Goal: Navigation & Orientation: Find specific page/section

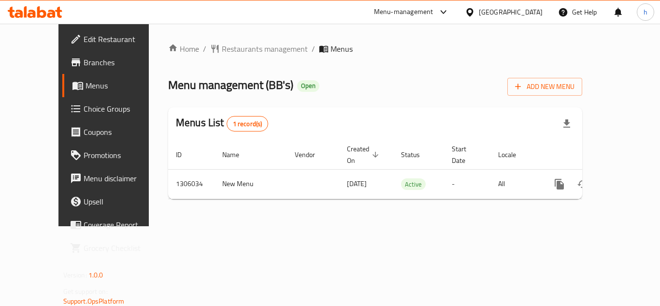
click at [475, 11] on icon at bounding box center [470, 12] width 10 height 10
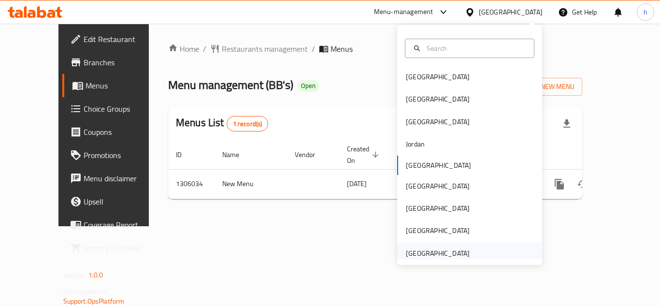
click at [436, 257] on div "United Arab Emirates" at bounding box center [438, 253] width 64 height 11
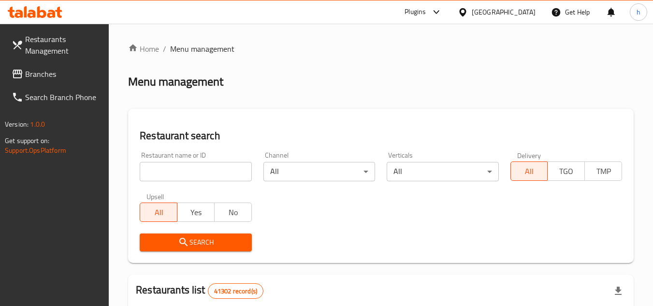
click at [69, 72] on span "Branches" at bounding box center [63, 74] width 76 height 12
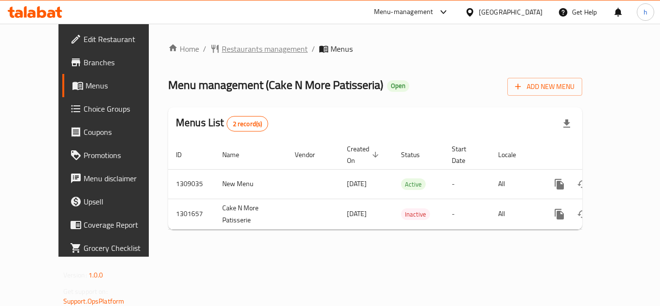
click at [222, 49] on span "Restaurants management" at bounding box center [265, 49] width 86 height 12
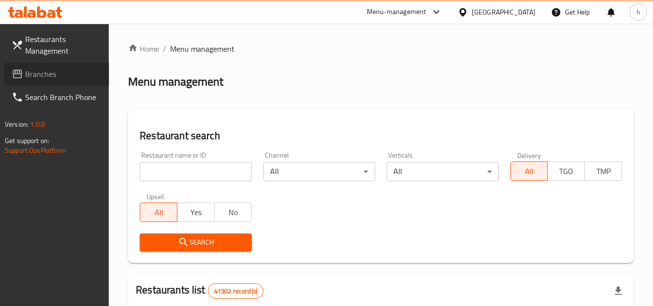
click at [66, 75] on span "Branches" at bounding box center [63, 74] width 76 height 12
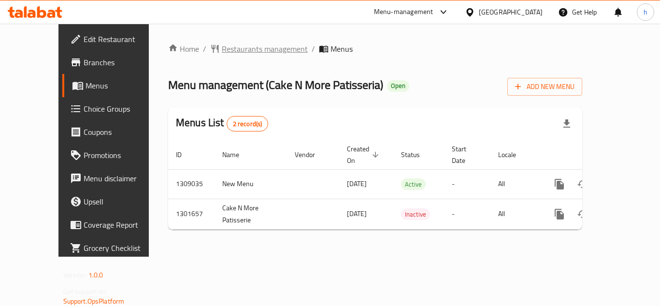
click at [255, 49] on span "Restaurants management" at bounding box center [265, 49] width 86 height 12
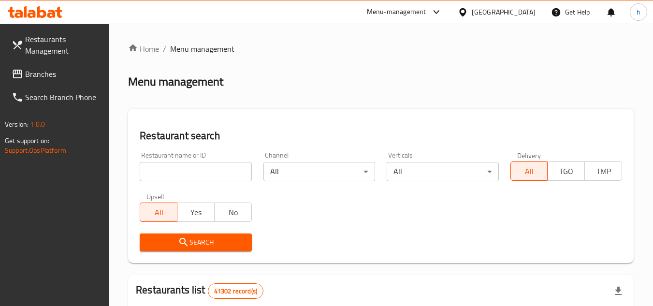
click at [64, 77] on span "Branches" at bounding box center [63, 74] width 76 height 12
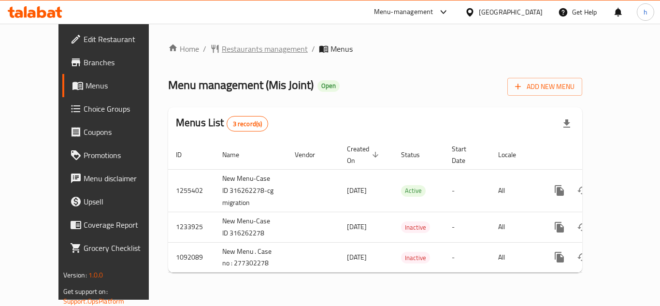
click at [252, 45] on span "Restaurants management" at bounding box center [265, 49] width 86 height 12
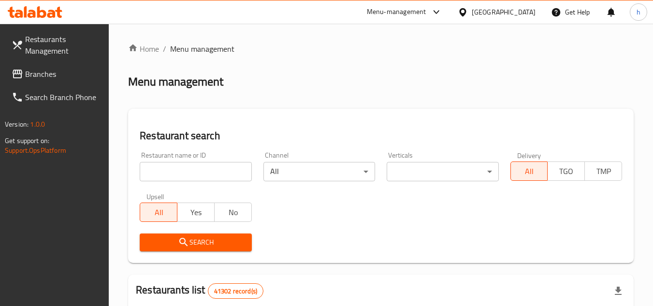
click at [34, 71] on span "Branches" at bounding box center [63, 74] width 76 height 12
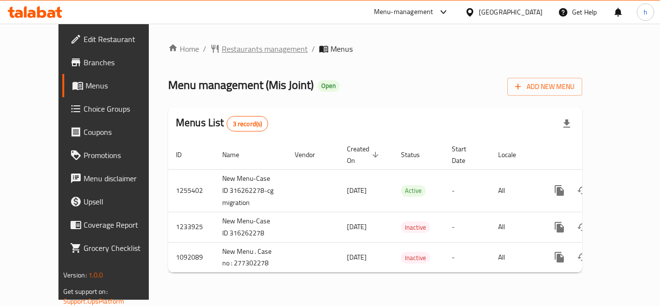
click at [227, 45] on span "Restaurants management" at bounding box center [265, 49] width 86 height 12
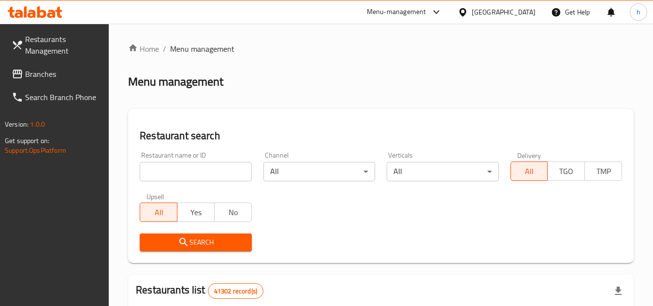
click at [56, 72] on span "Branches" at bounding box center [63, 74] width 76 height 12
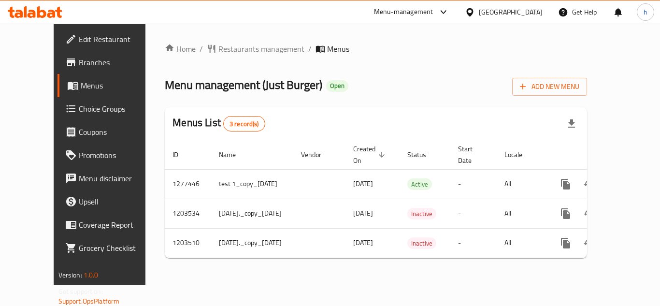
click at [524, 13] on div "[GEOGRAPHIC_DATA]" at bounding box center [511, 12] width 64 height 11
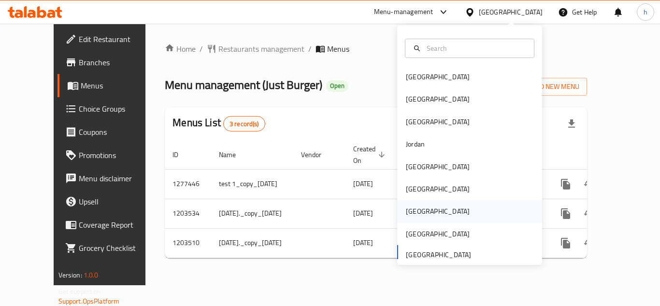
click at [419, 206] on div "[GEOGRAPHIC_DATA]" at bounding box center [437, 211] width 79 height 22
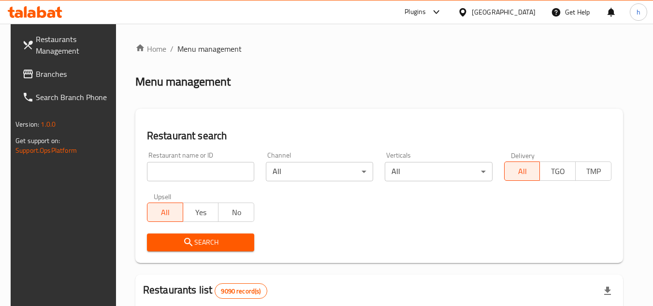
click at [63, 74] on span "Branches" at bounding box center [74, 74] width 76 height 12
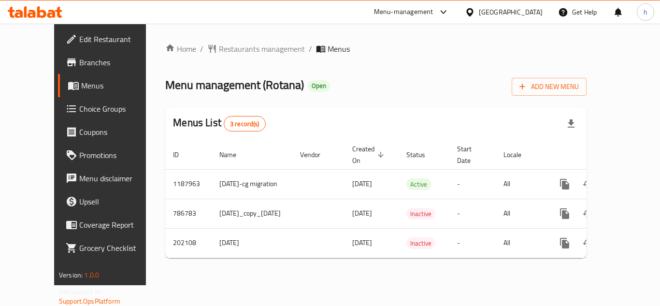
click at [479, 14] on div at bounding box center [472, 12] width 14 height 11
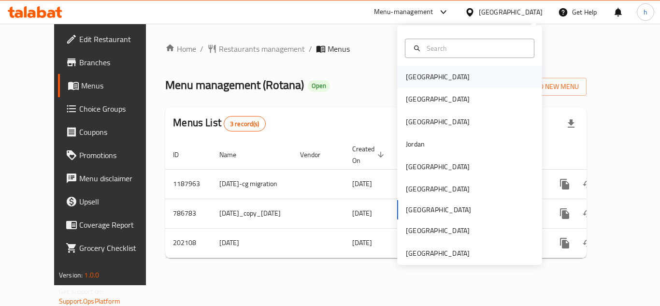
click at [459, 83] on div "[GEOGRAPHIC_DATA]" at bounding box center [469, 77] width 145 height 22
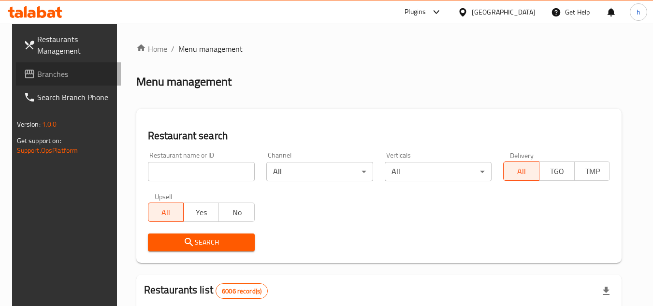
click at [39, 73] on span "Branches" at bounding box center [75, 74] width 76 height 12
